Goal: Task Accomplishment & Management: Manage account settings

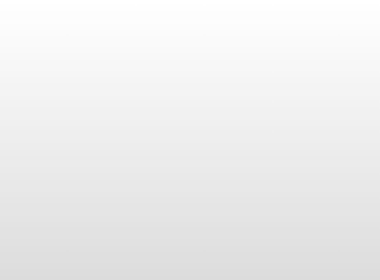
click at [207, 101] on body at bounding box center [190, 140] width 380 height 280
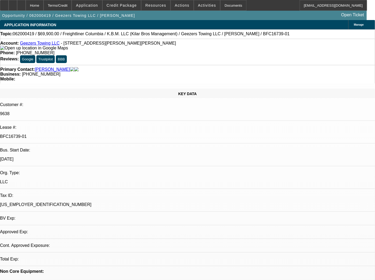
select select "0"
select select "2"
select select "0.1"
select select "4"
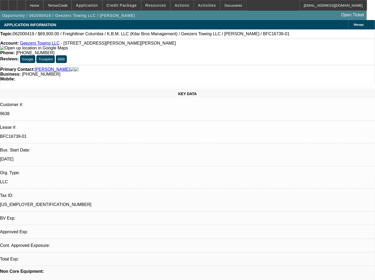
select select "0"
select select "2"
select select "0"
select select "6"
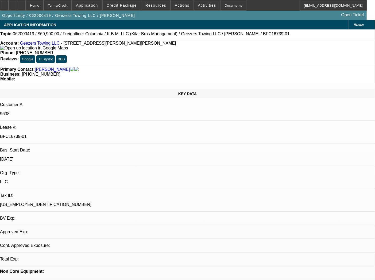
select select "0"
select select "2"
select select "0.1"
select select "4"
select select "0"
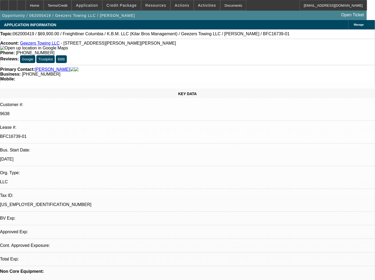
select select "0"
select select "2"
select select "0"
select select "6"
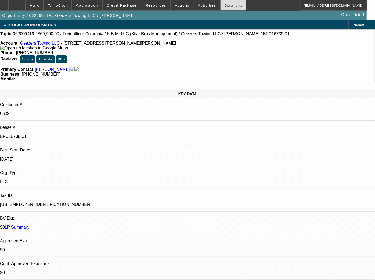
click at [225, 6] on div "Documents" at bounding box center [233, 5] width 26 height 11
